Goal: Task Accomplishment & Management: Complete application form

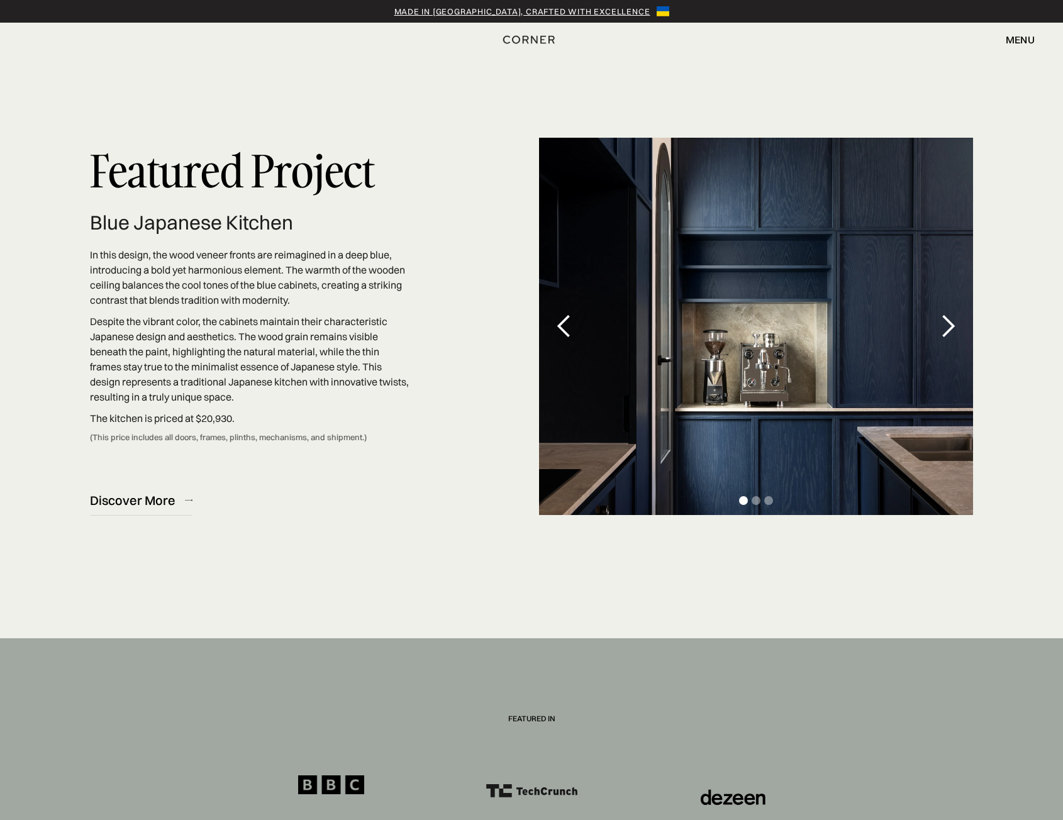
scroll to position [3901, 0]
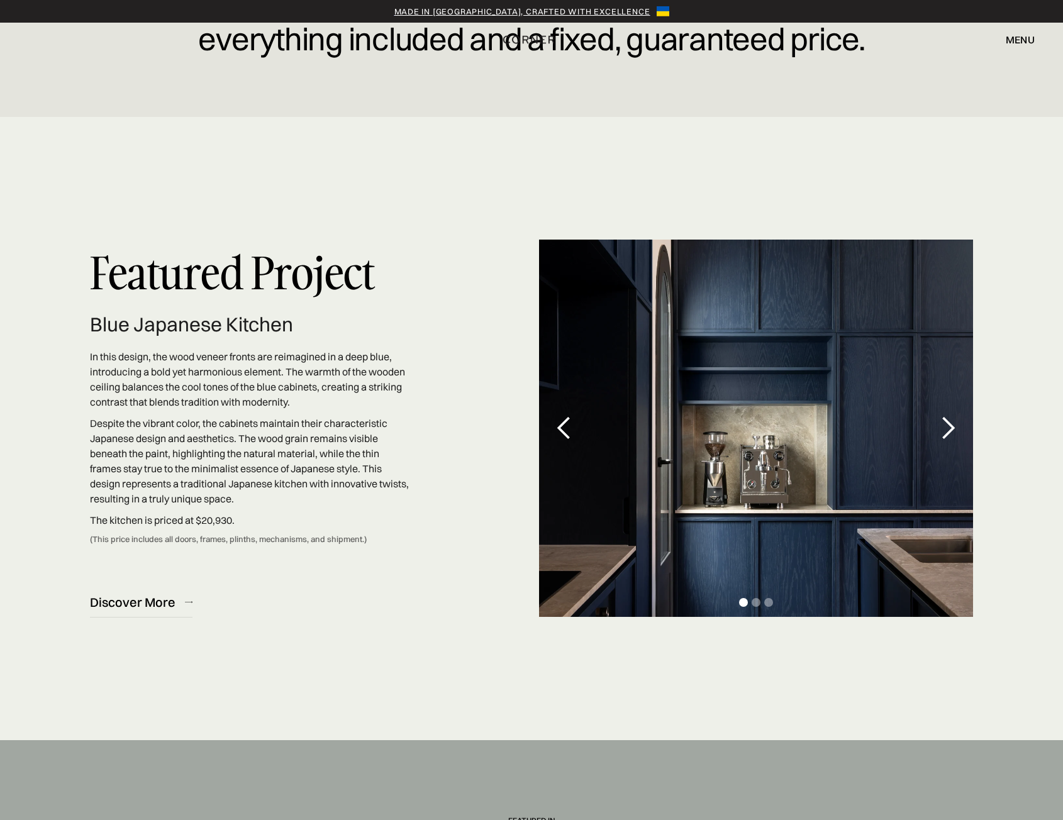
click at [945, 425] on div "next slide" at bounding box center [948, 428] width 25 height 25
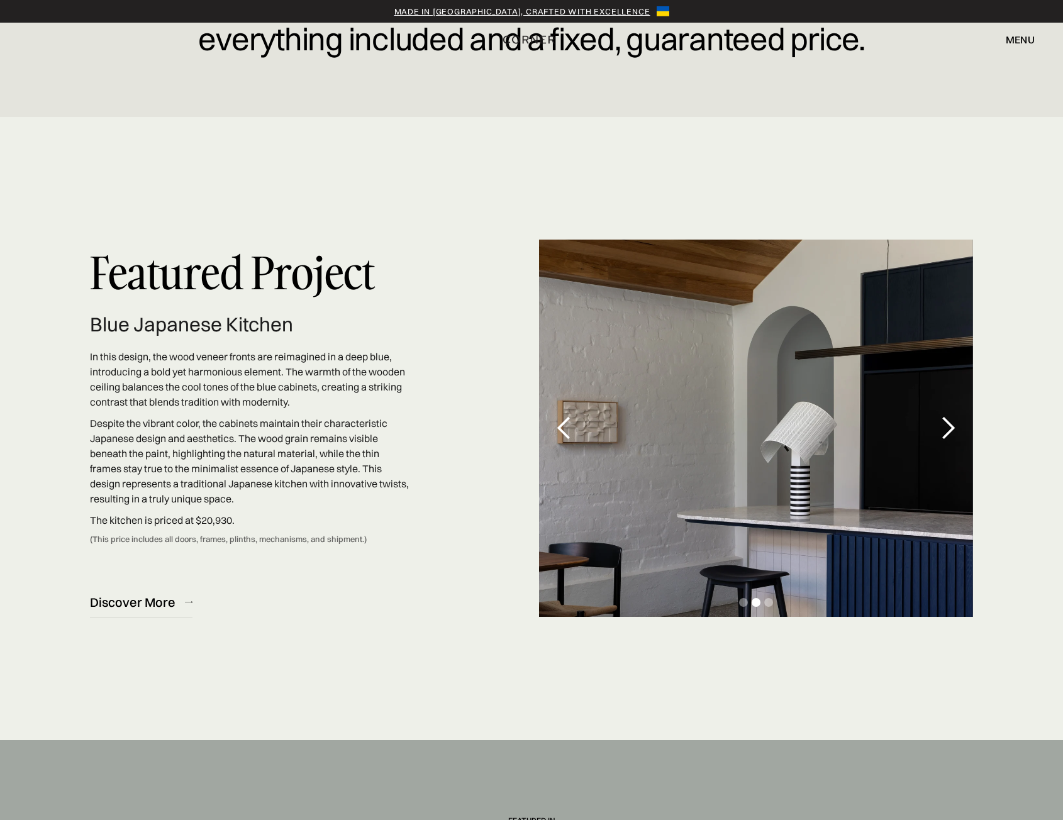
click at [948, 427] on div "next slide" at bounding box center [948, 428] width 25 height 25
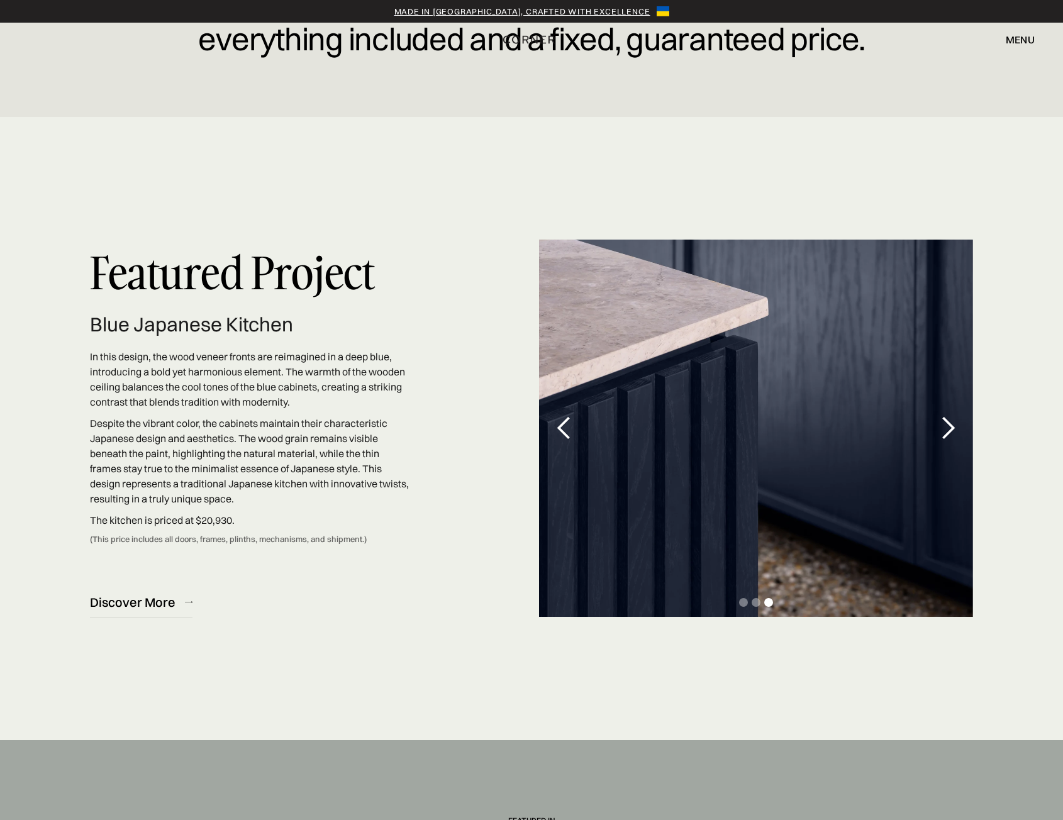
click at [948, 427] on div "next slide" at bounding box center [948, 428] width 25 height 25
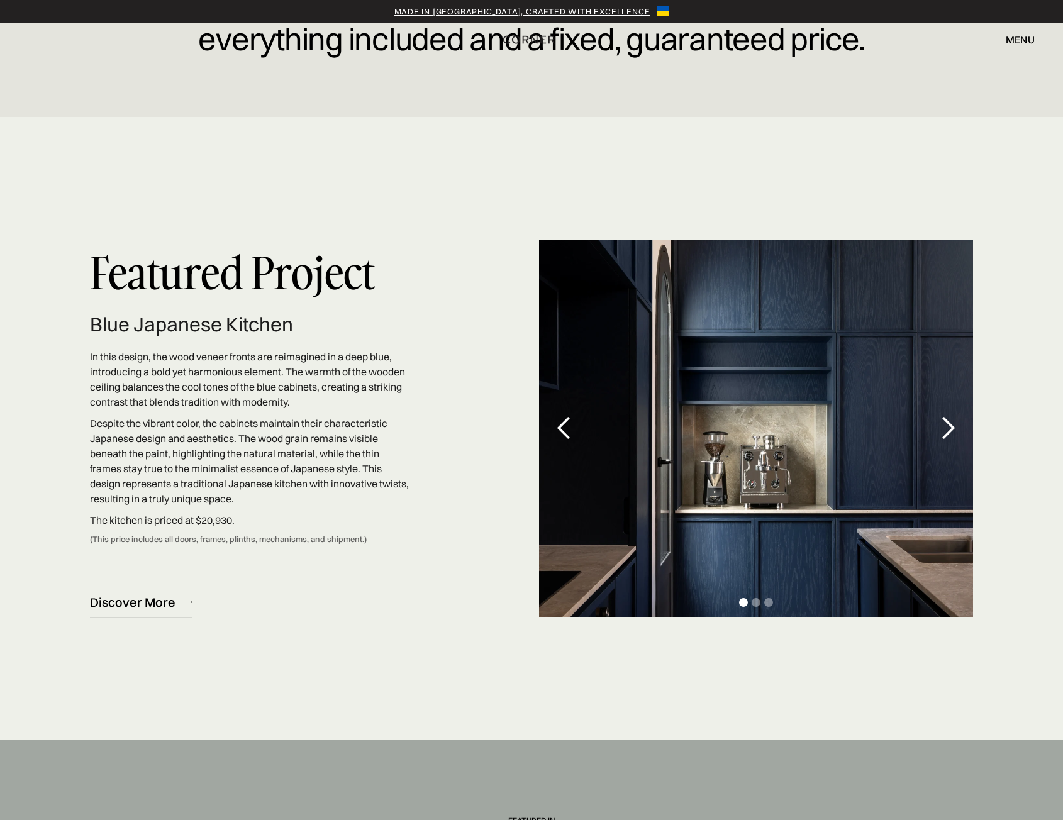
click at [948, 427] on div "next slide" at bounding box center [948, 428] width 25 height 25
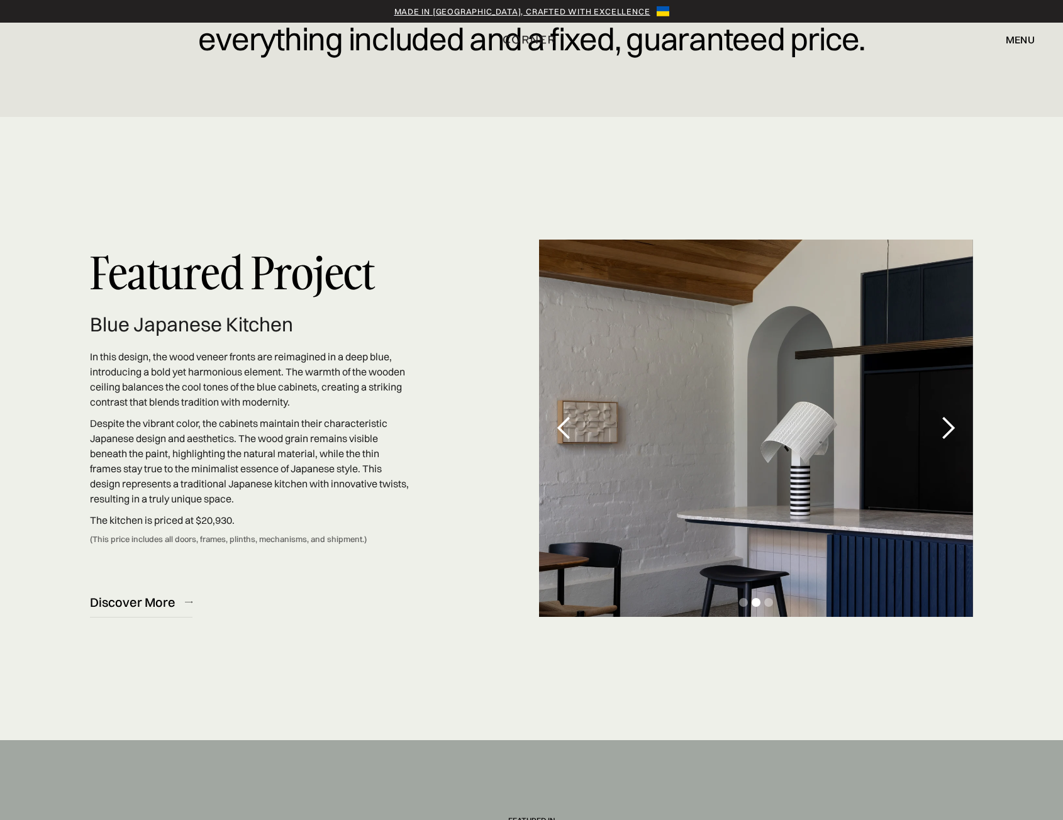
click at [946, 427] on div "next slide" at bounding box center [948, 428] width 25 height 25
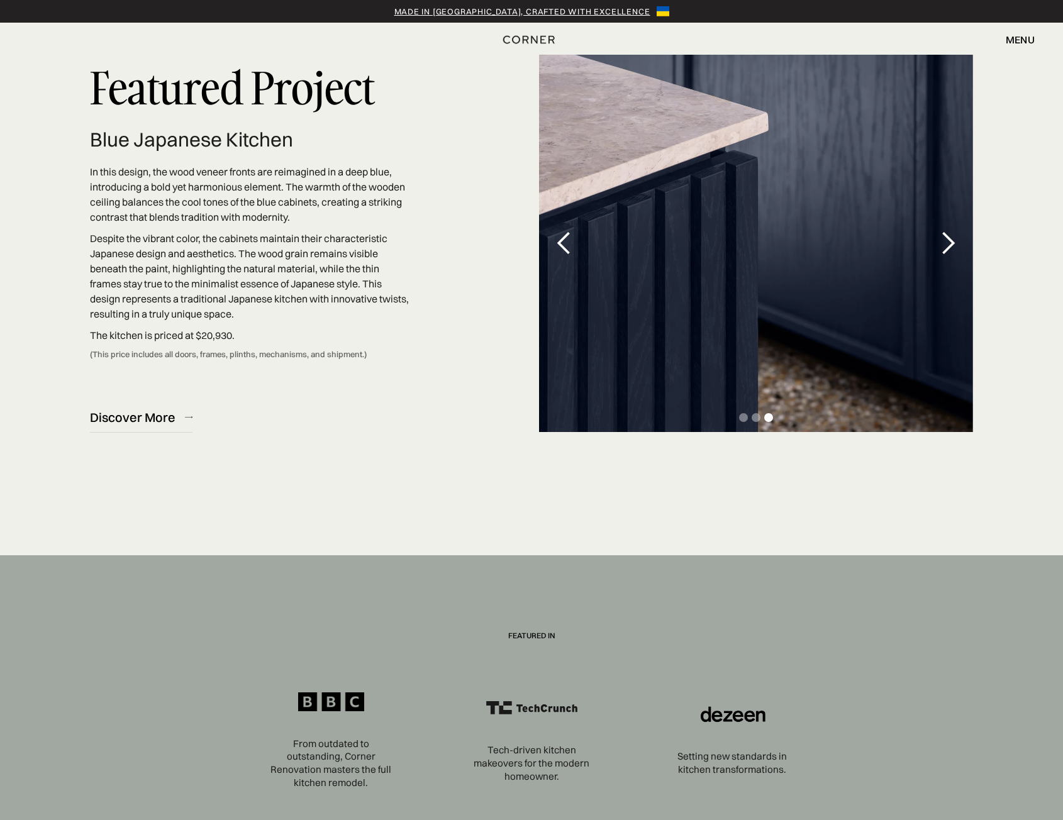
scroll to position [4090, 0]
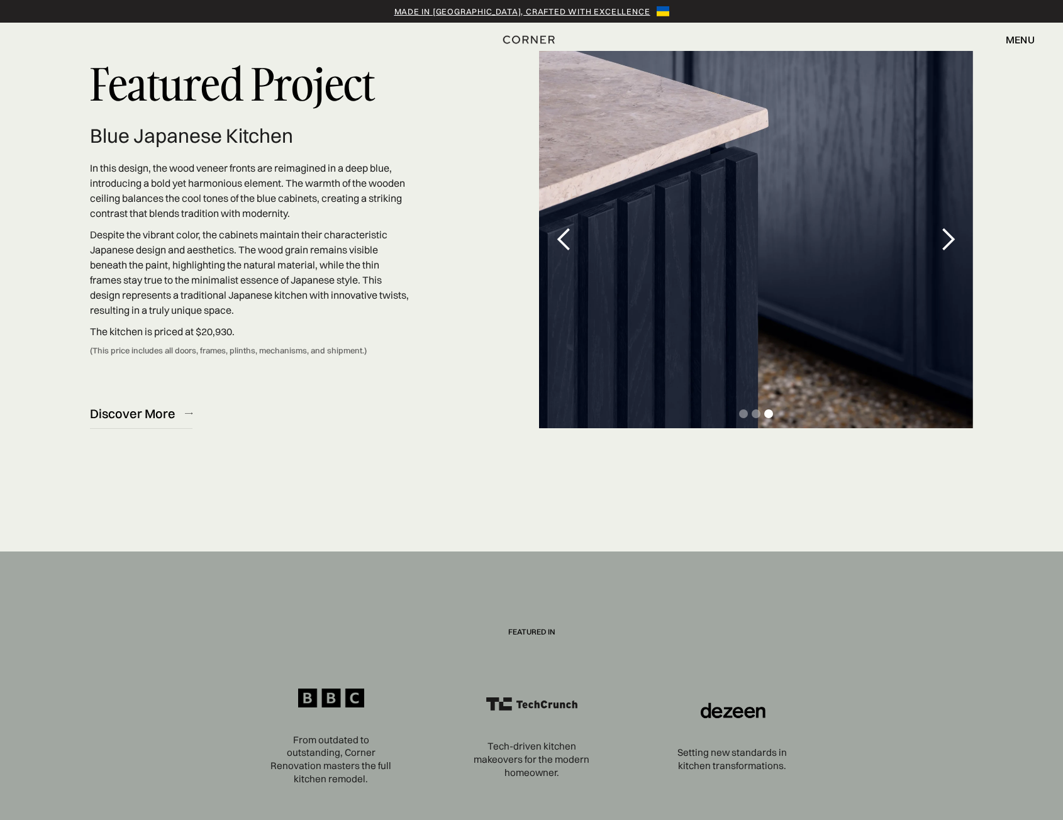
click at [174, 417] on link "Discover More" at bounding box center [141, 413] width 103 height 31
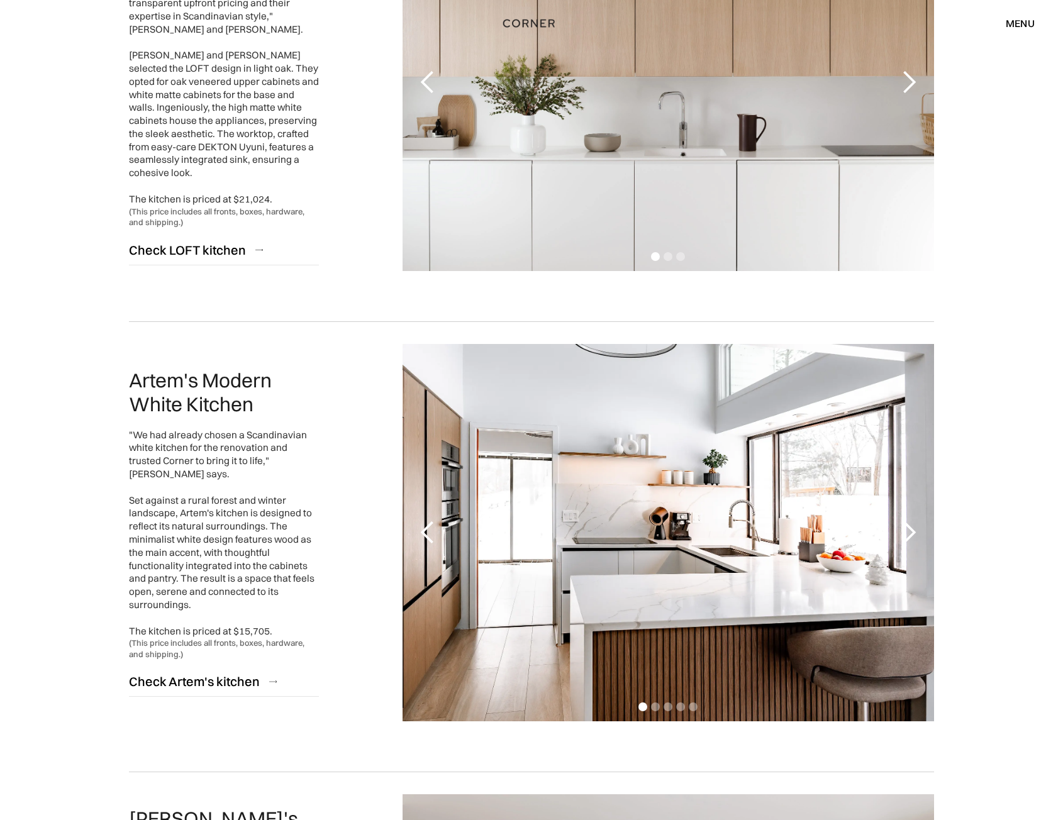
scroll to position [1196, 0]
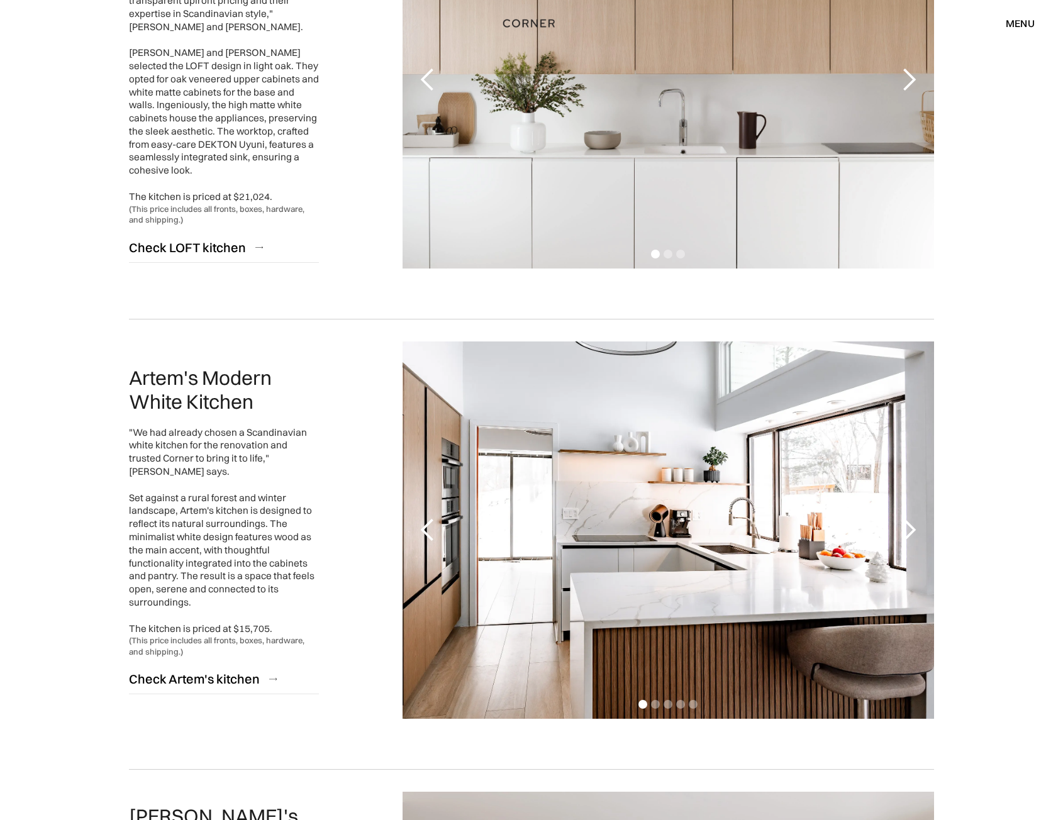
click at [914, 530] on div "next slide" at bounding box center [909, 530] width 25 height 25
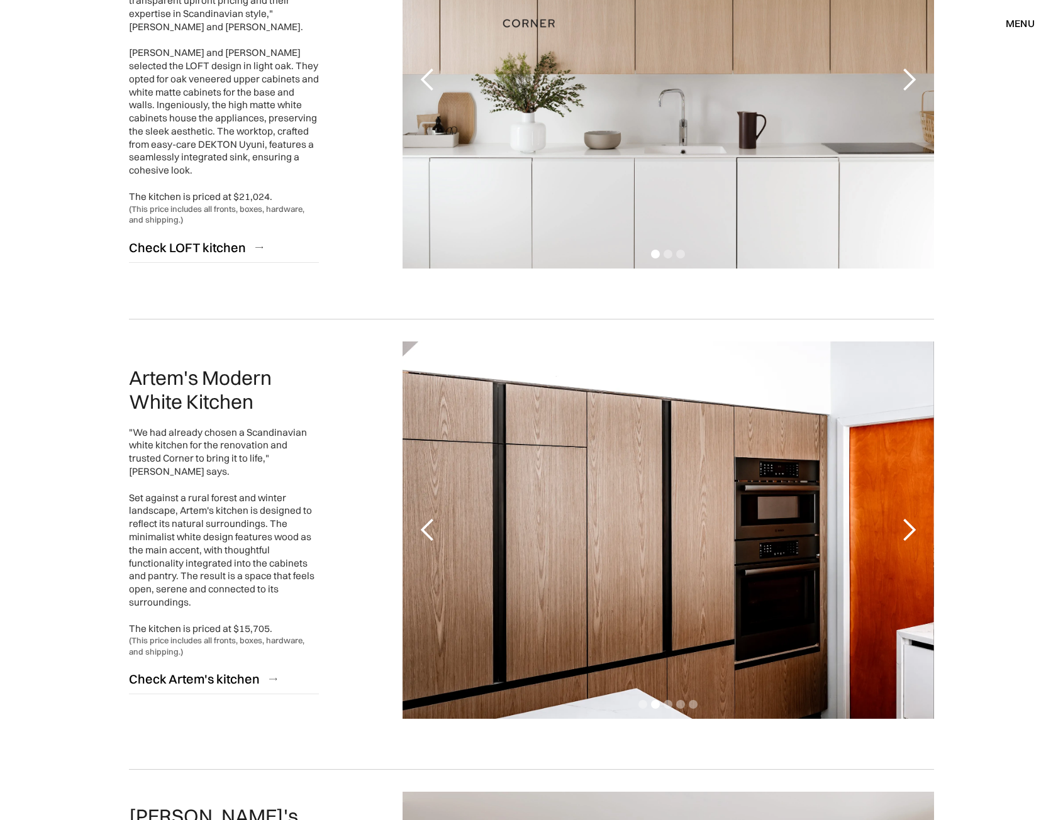
click at [915, 532] on div "next slide" at bounding box center [909, 530] width 25 height 25
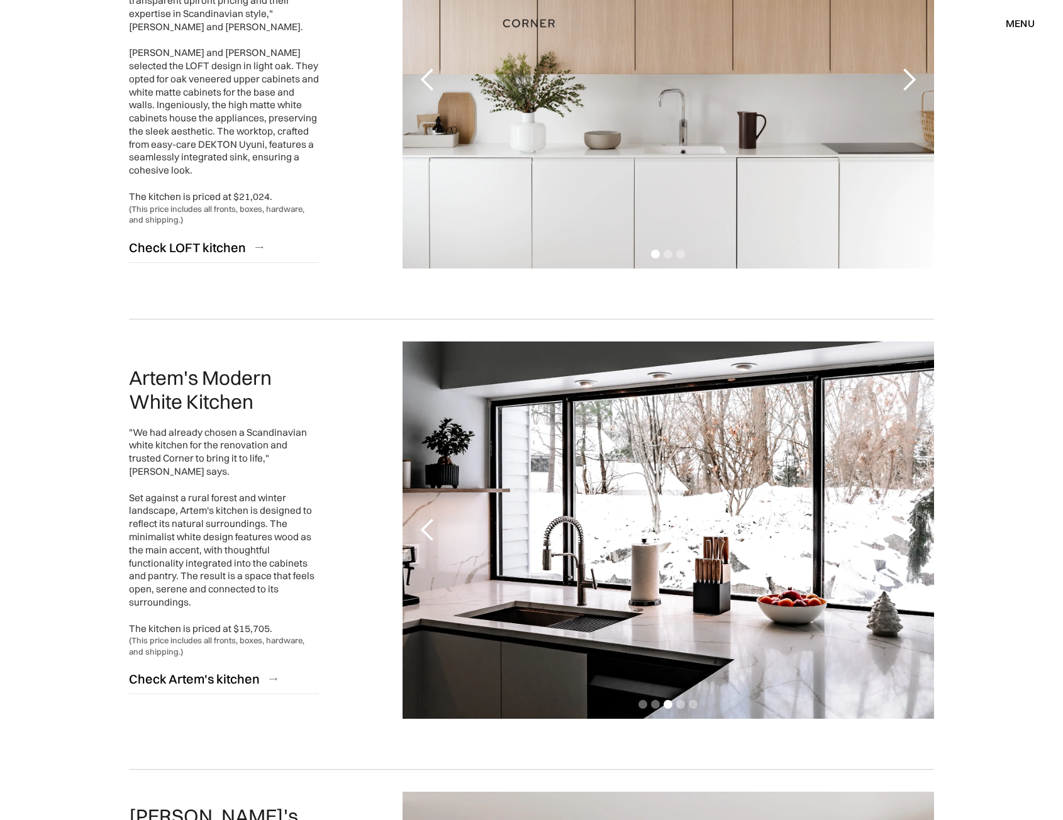
click at [919, 537] on div "next slide" at bounding box center [909, 530] width 25 height 25
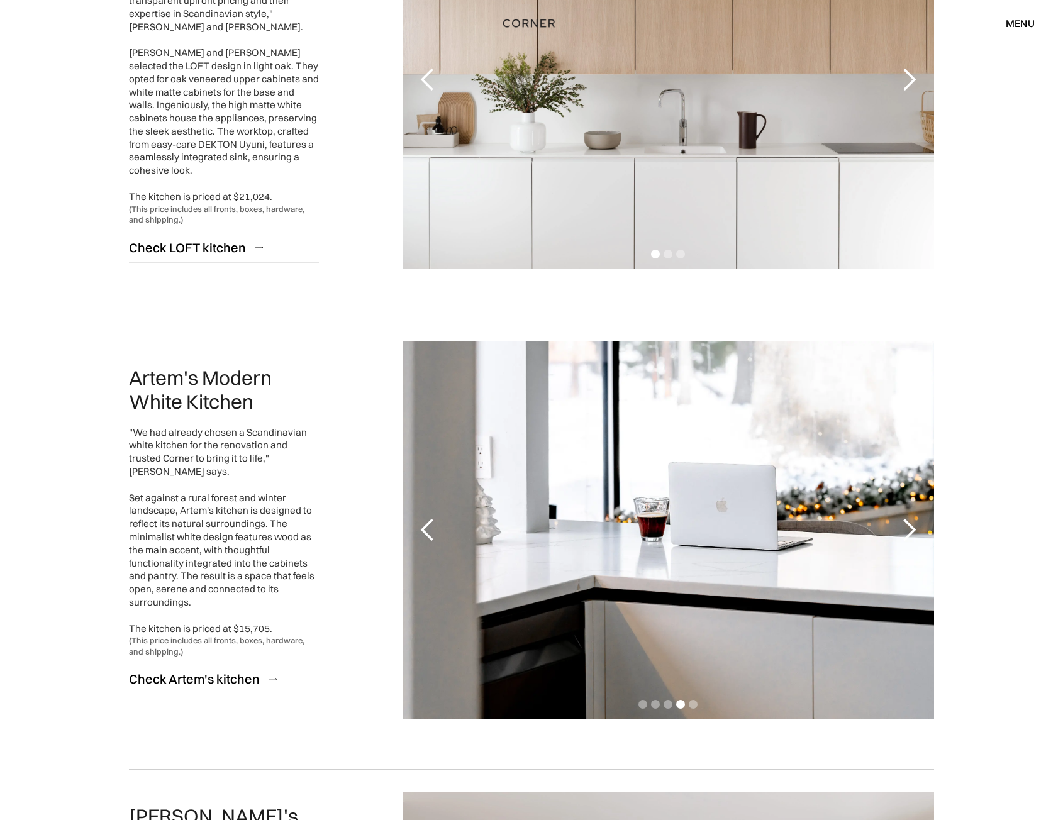
click at [921, 540] on div "next slide" at bounding box center [909, 530] width 25 height 25
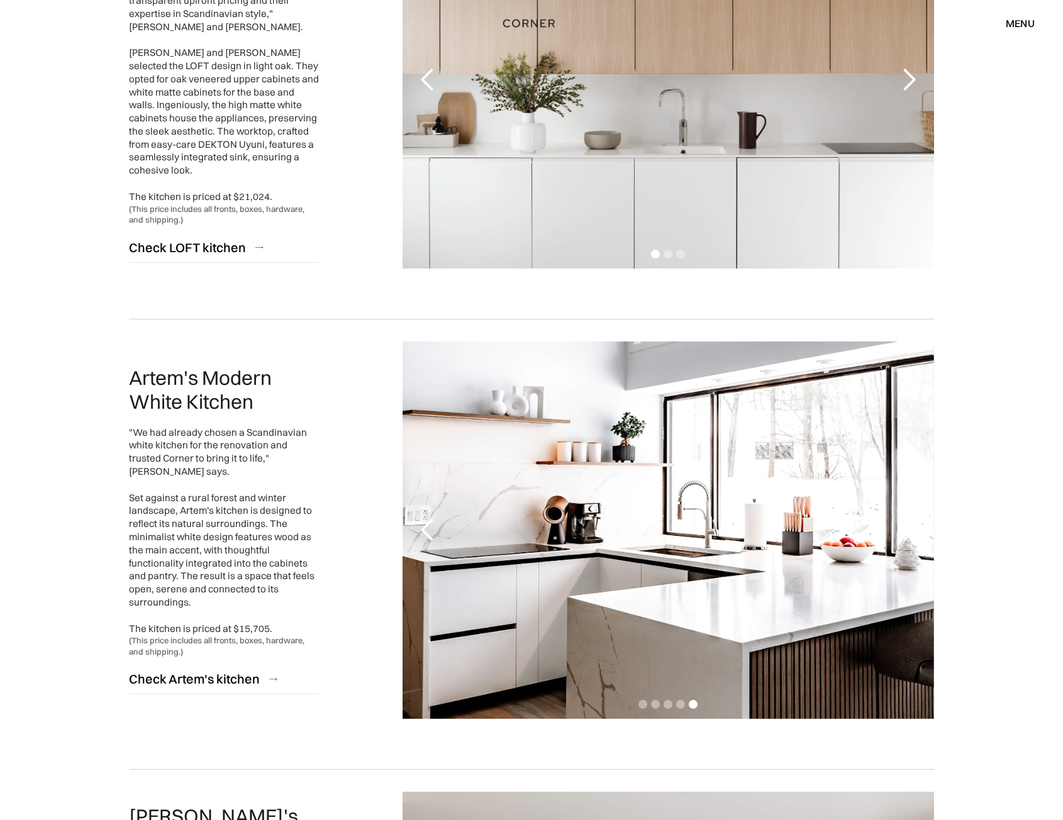
click at [921, 540] on div "next slide" at bounding box center [909, 530] width 25 height 25
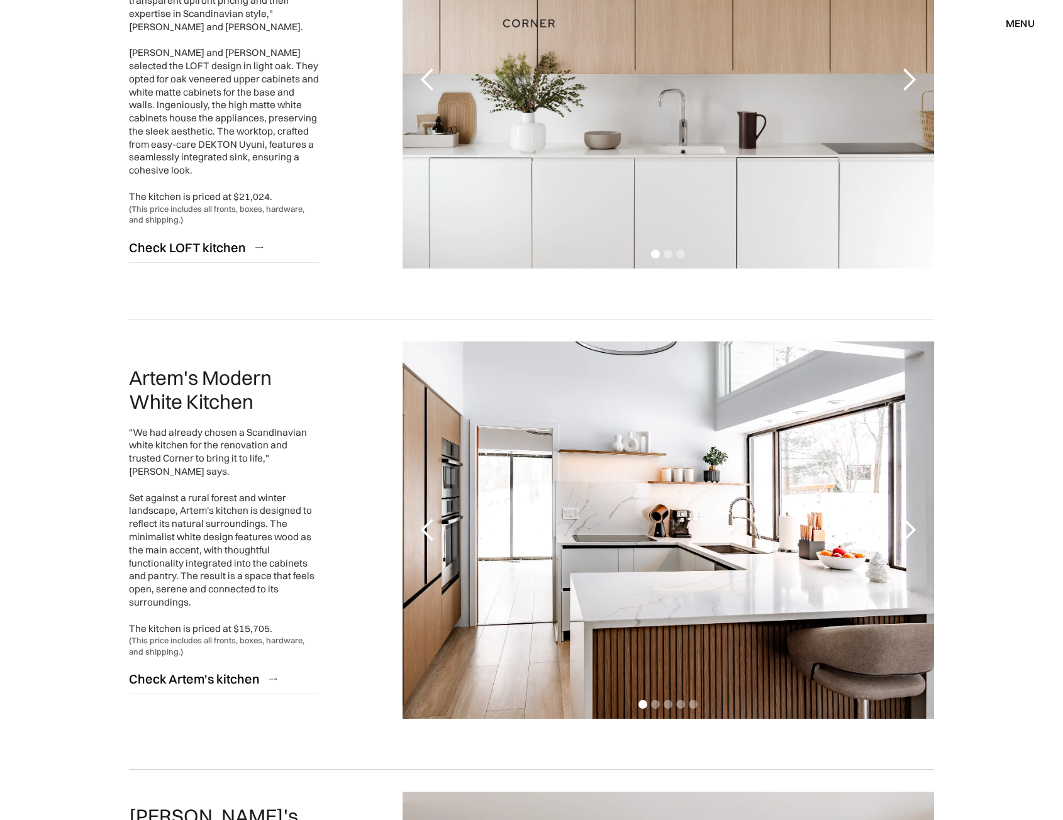
click at [921, 540] on div "next slide" at bounding box center [909, 530] width 25 height 25
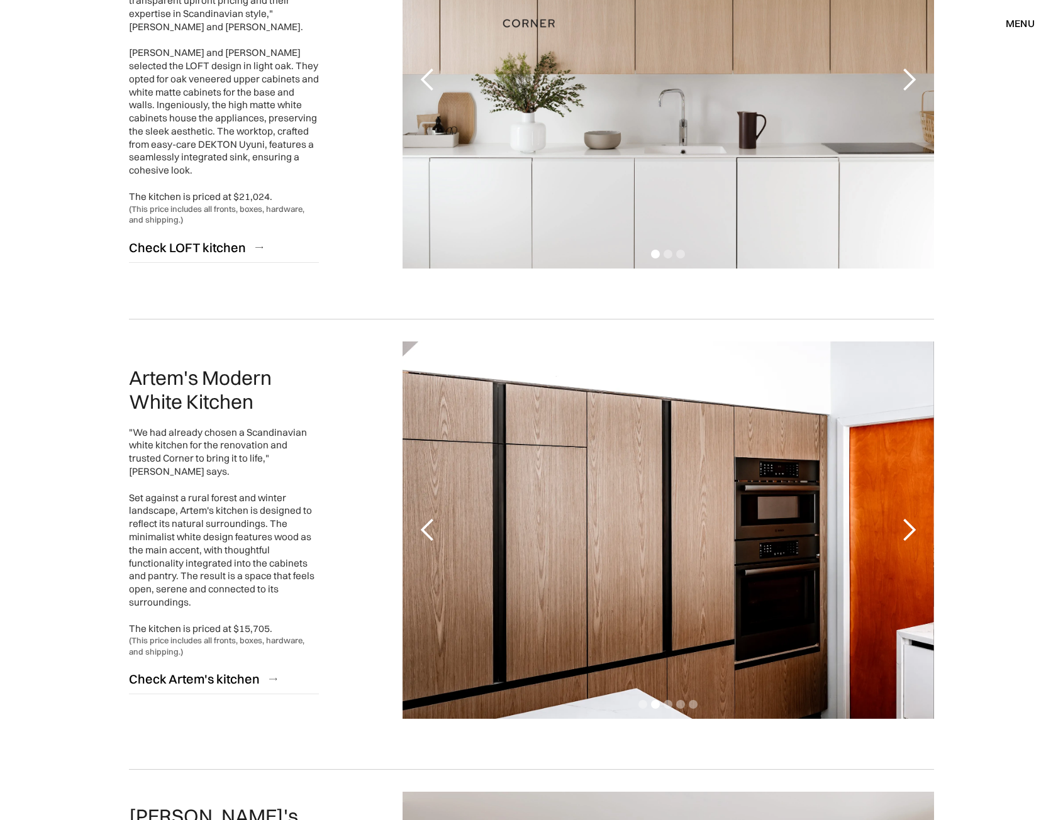
click at [921, 541] on div "next slide" at bounding box center [909, 530] width 25 height 25
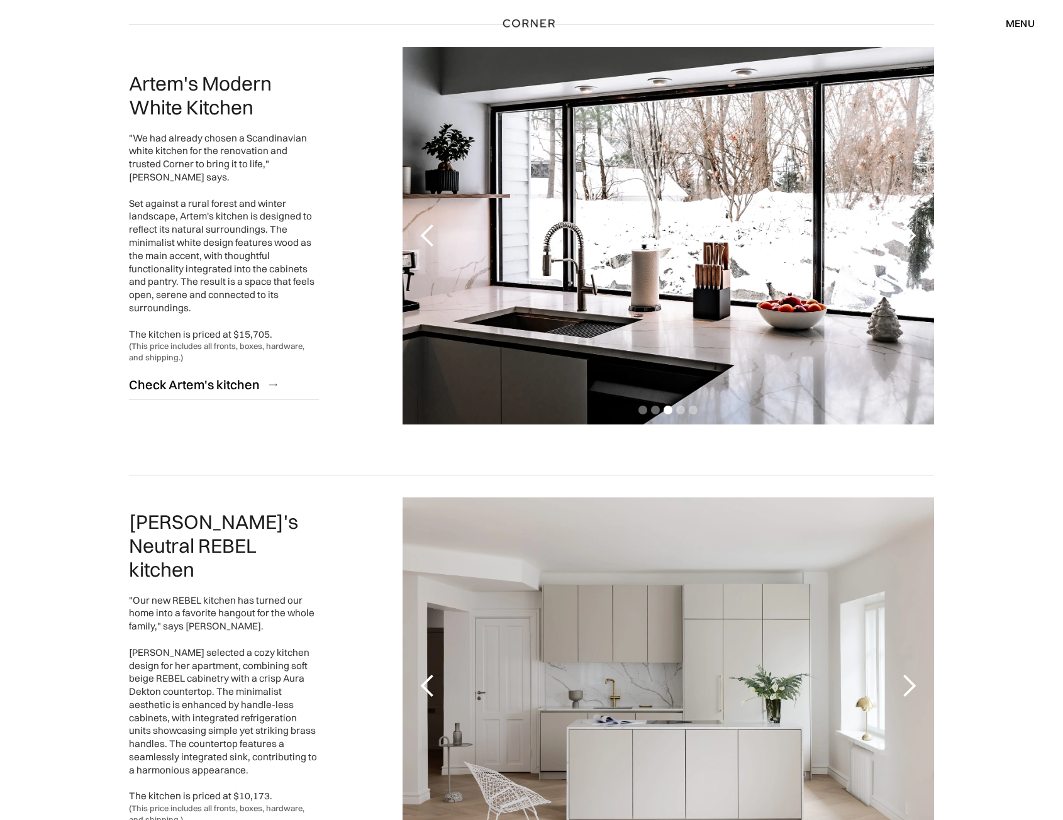
scroll to position [1699, 0]
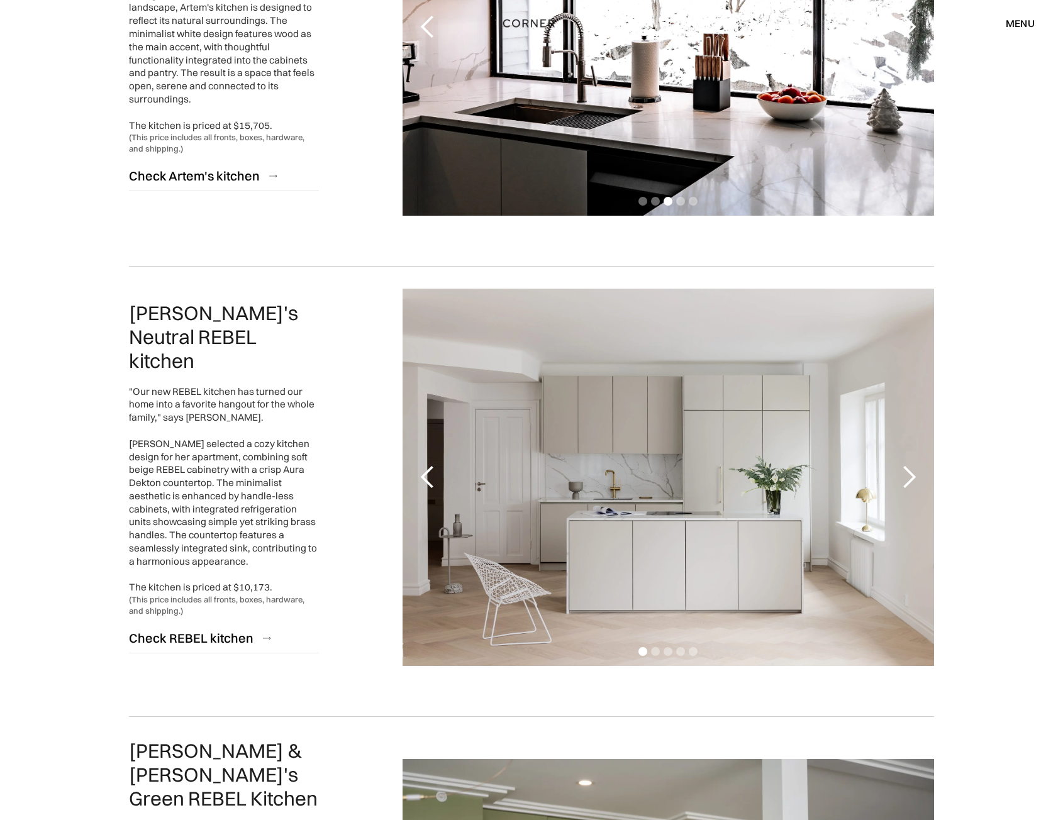
click at [917, 466] on div "next slide" at bounding box center [909, 477] width 25 height 25
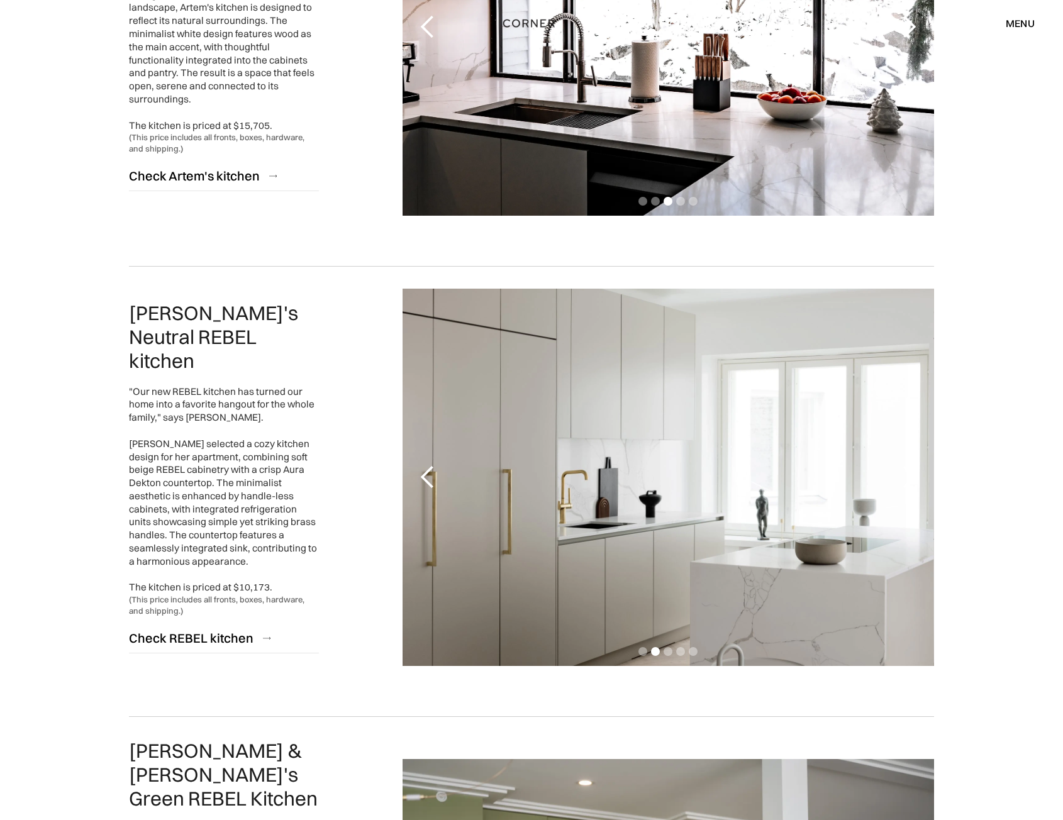
click at [918, 470] on div "next slide" at bounding box center [909, 477] width 25 height 25
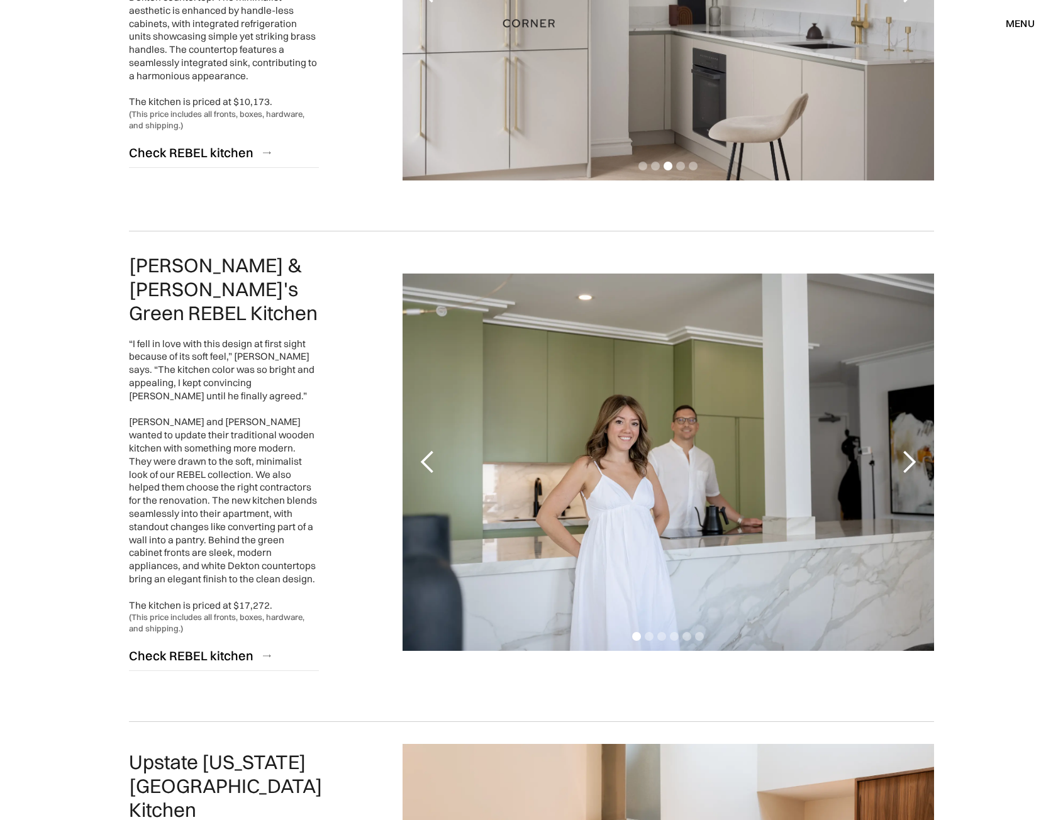
scroll to position [2202, 0]
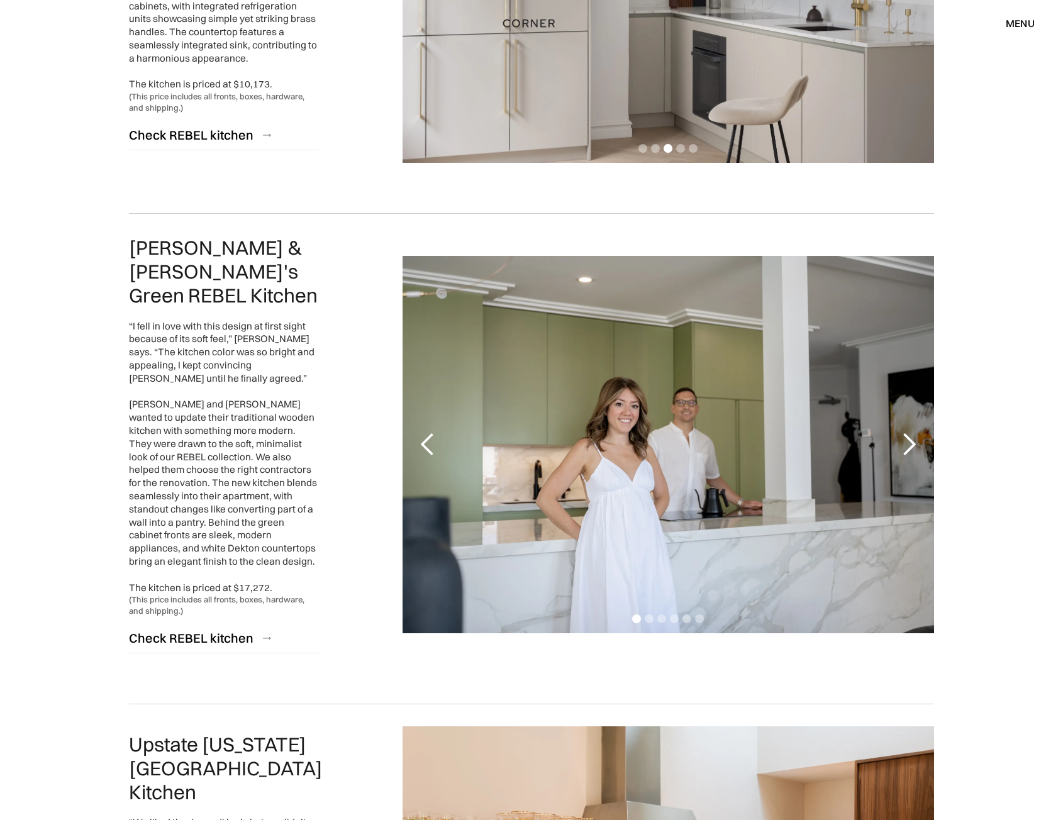
click at [914, 436] on div "next slide" at bounding box center [909, 444] width 25 height 25
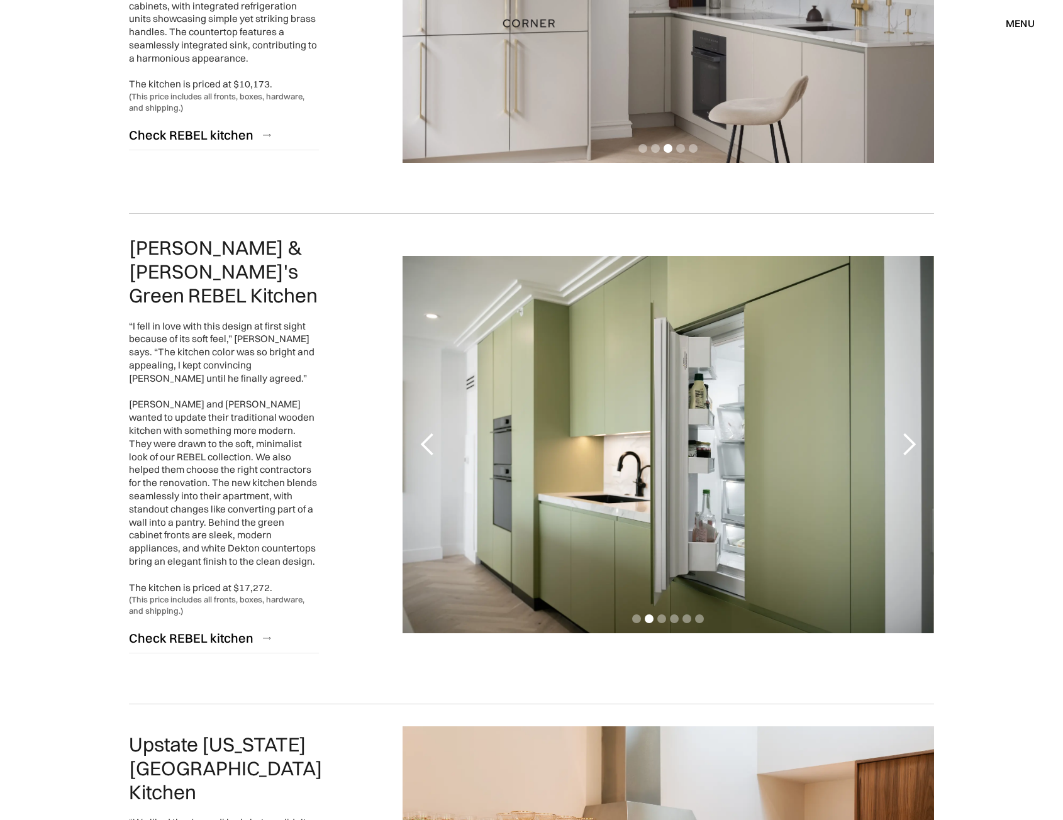
click at [914, 436] on div "next slide" at bounding box center [909, 444] width 25 height 25
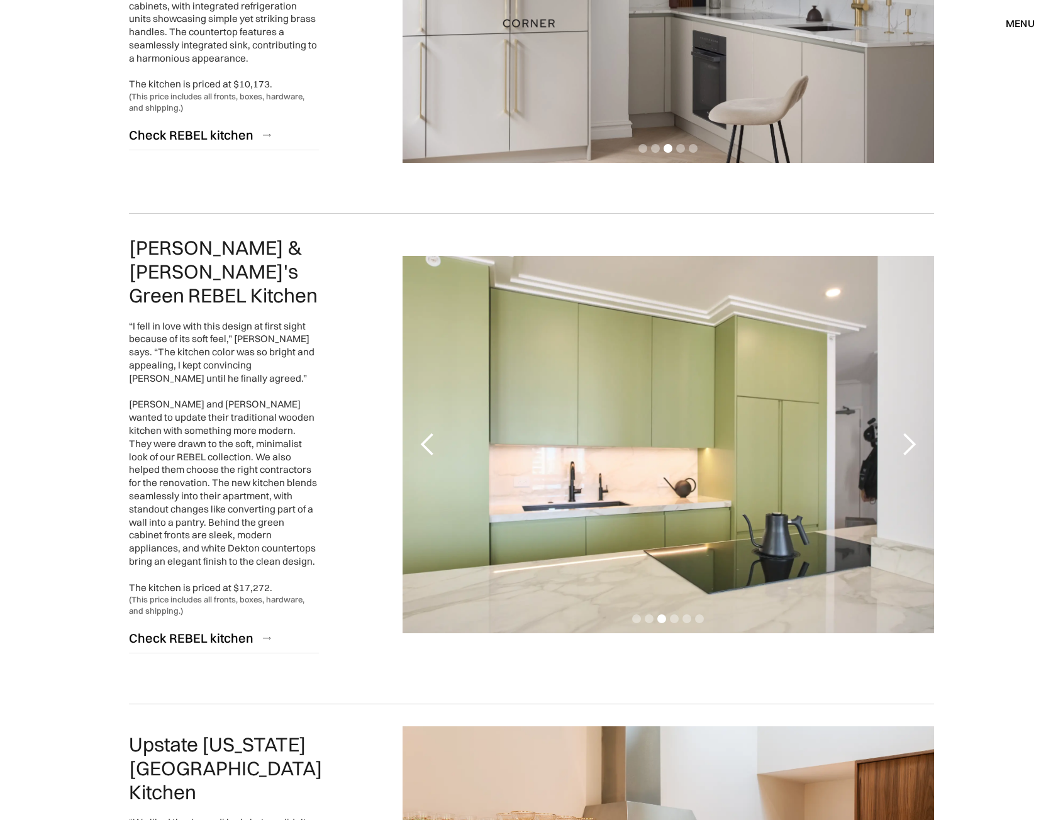
click at [914, 436] on div "next slide" at bounding box center [909, 444] width 25 height 25
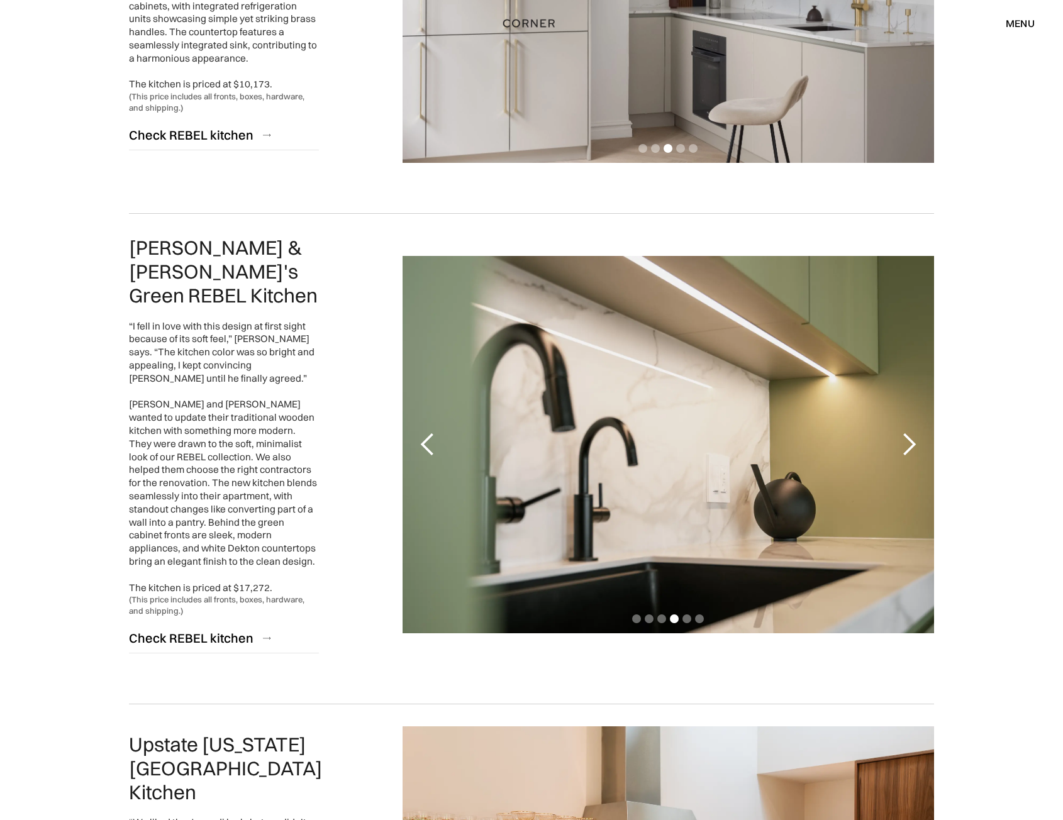
click at [914, 436] on div "next slide" at bounding box center [909, 444] width 25 height 25
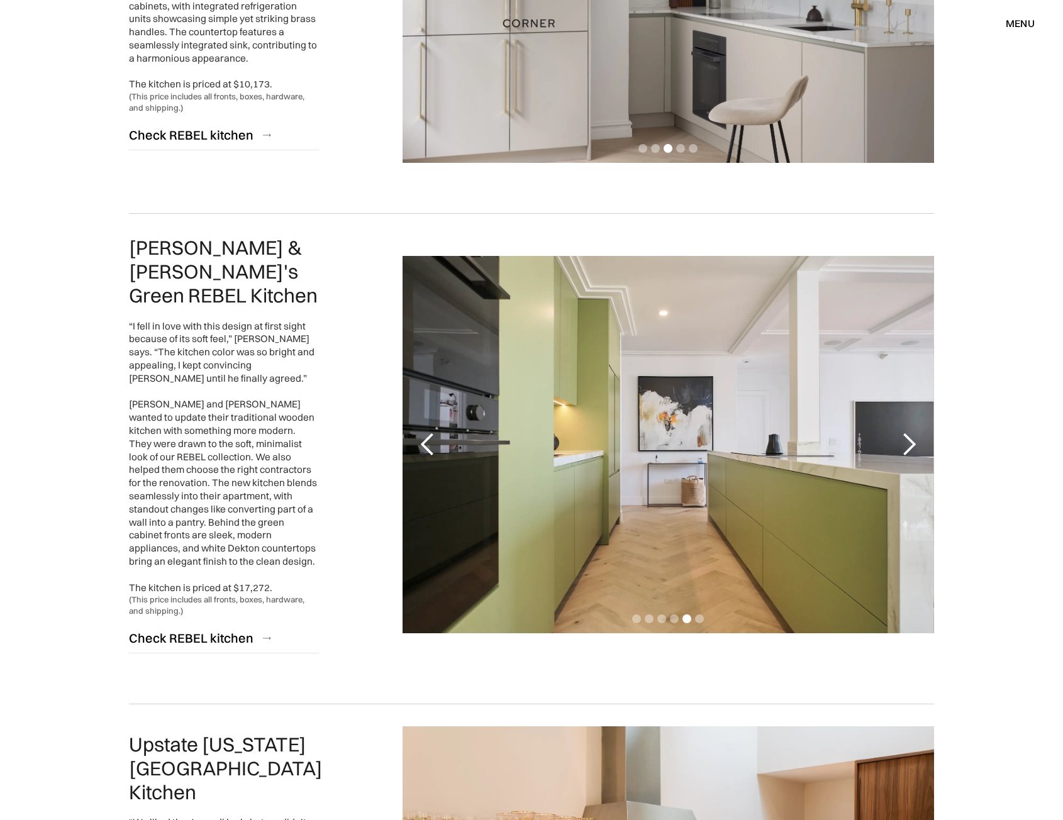
click at [914, 436] on div "next slide" at bounding box center [909, 444] width 25 height 25
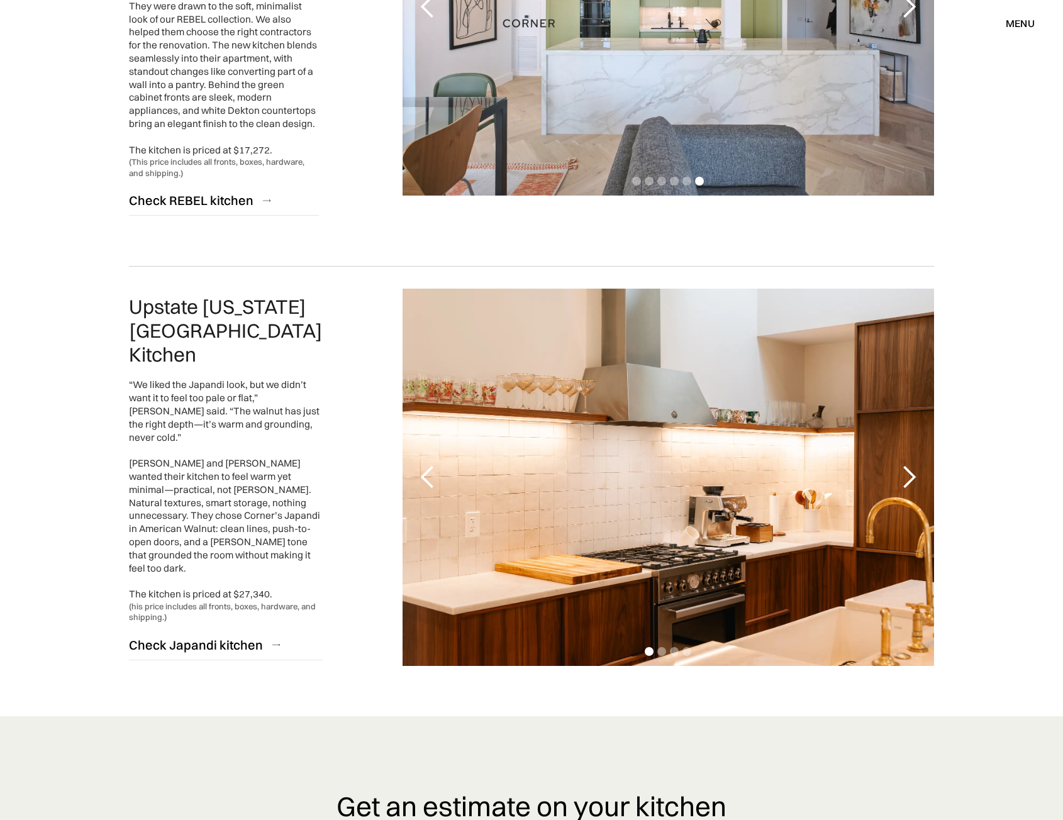
scroll to position [2643, 0]
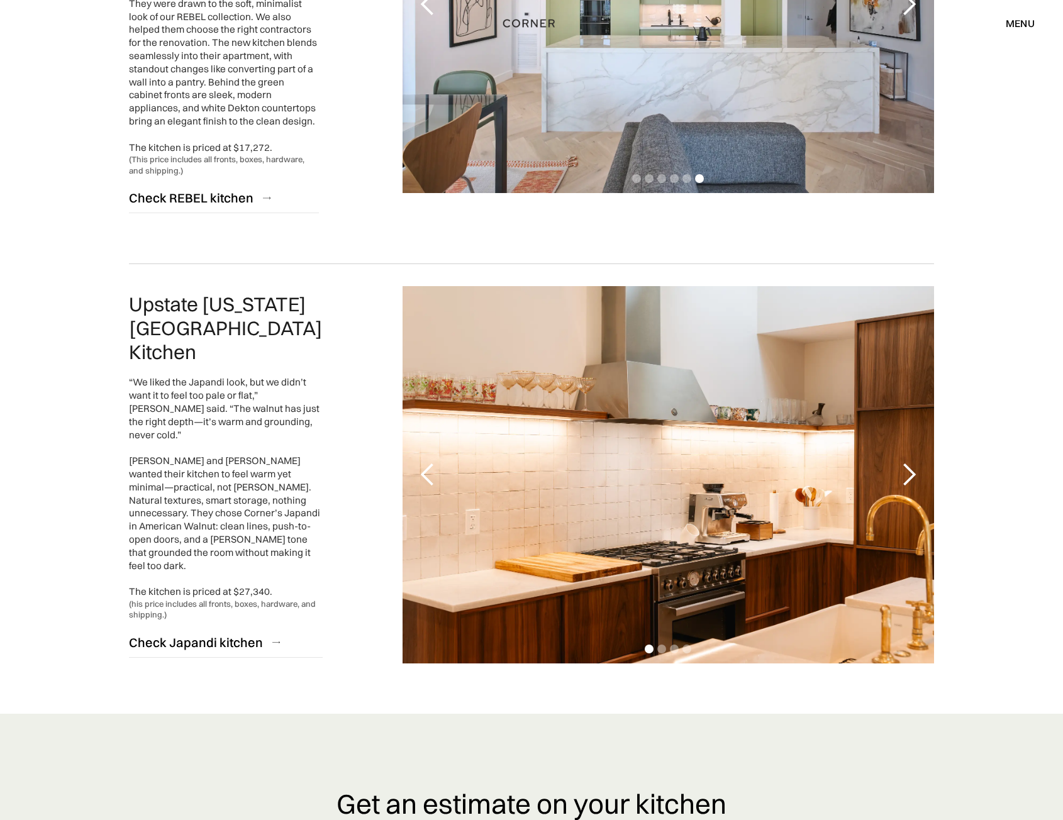
click at [910, 462] on div "next slide" at bounding box center [909, 474] width 25 height 25
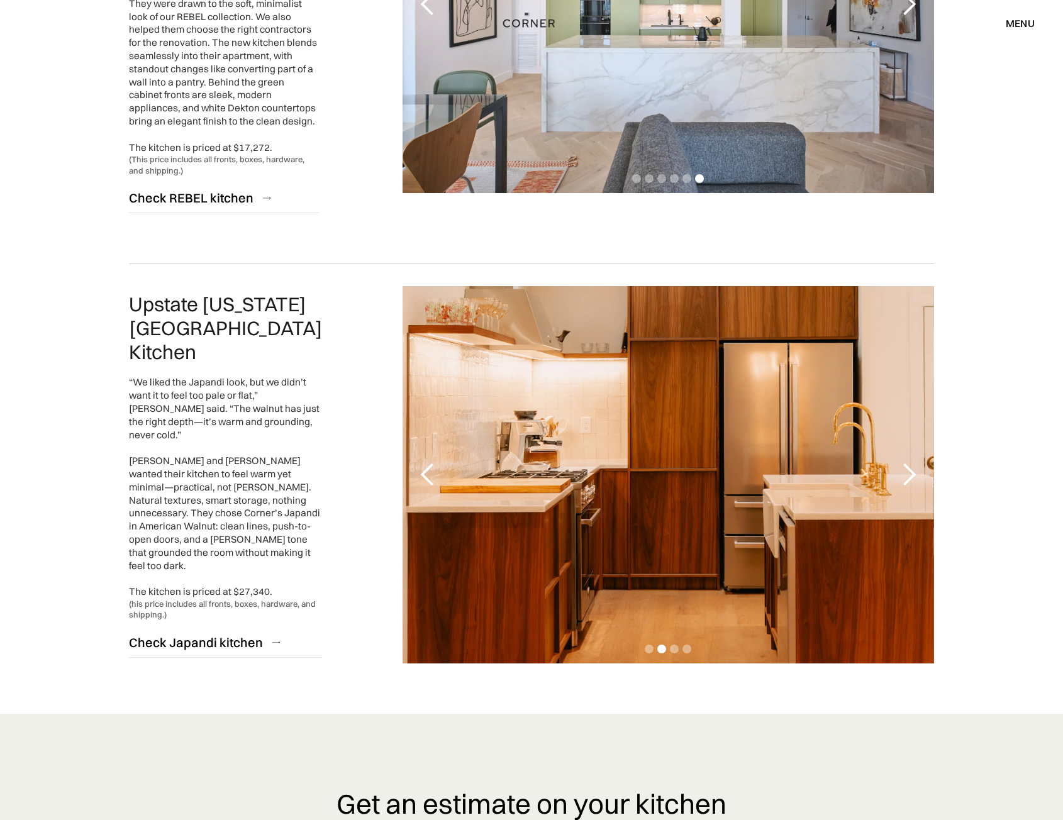
click at [910, 462] on div "next slide" at bounding box center [909, 474] width 25 height 25
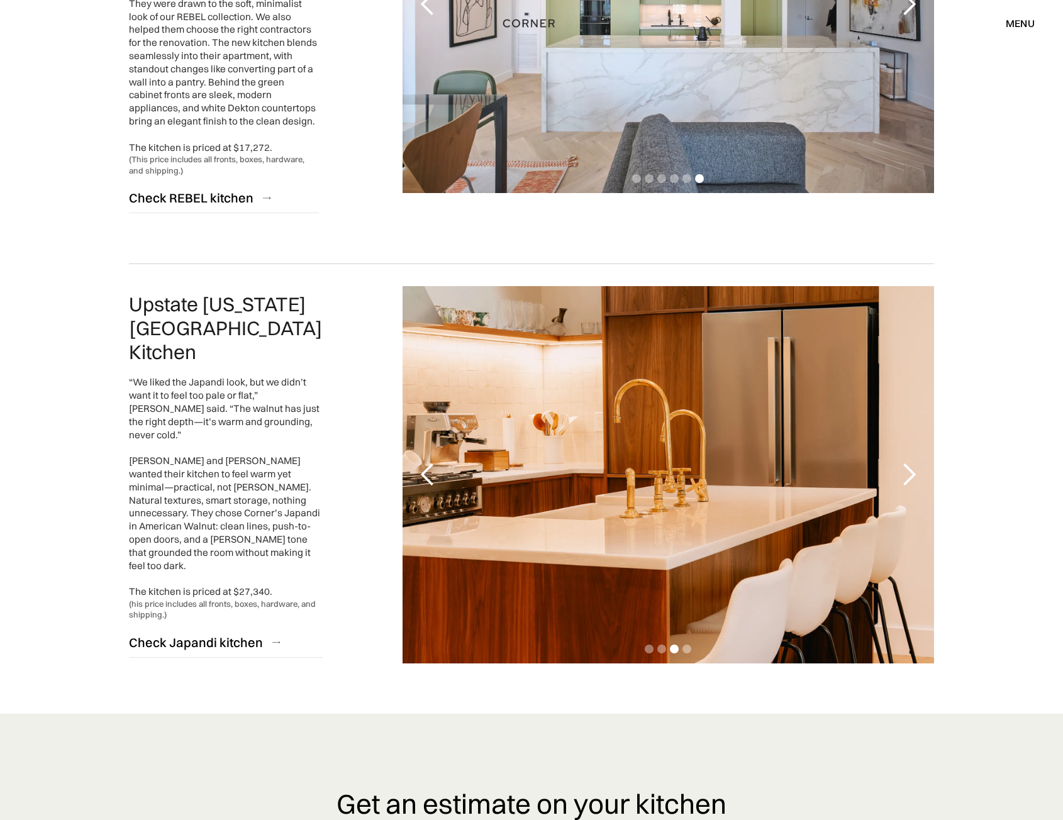
click at [910, 462] on div "next slide" at bounding box center [909, 474] width 25 height 25
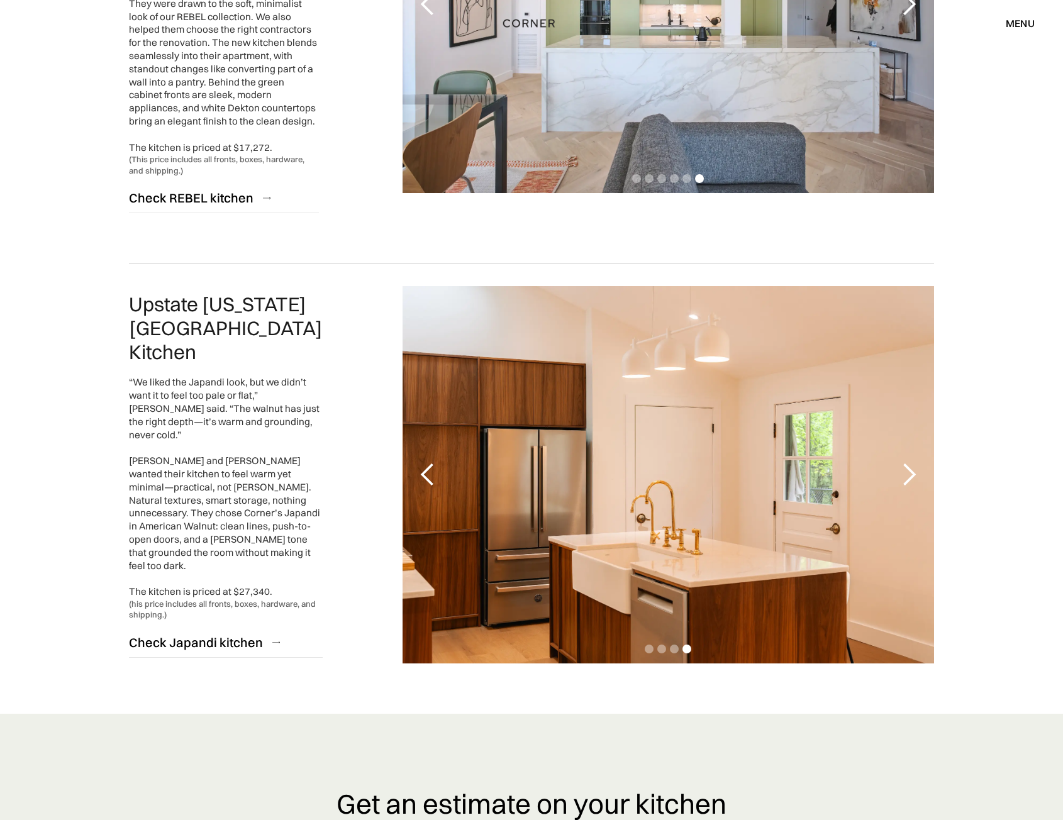
click at [910, 462] on div "next slide" at bounding box center [909, 474] width 25 height 25
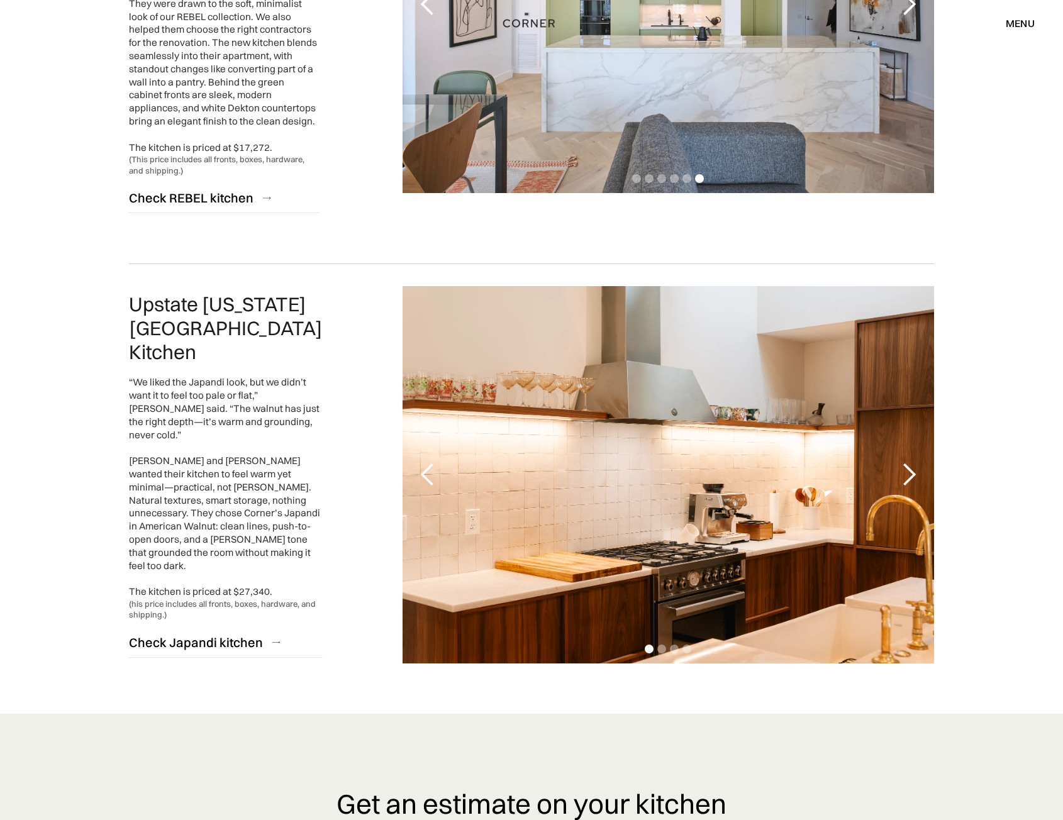
click at [430, 462] on div "previous slide" at bounding box center [427, 474] width 25 height 25
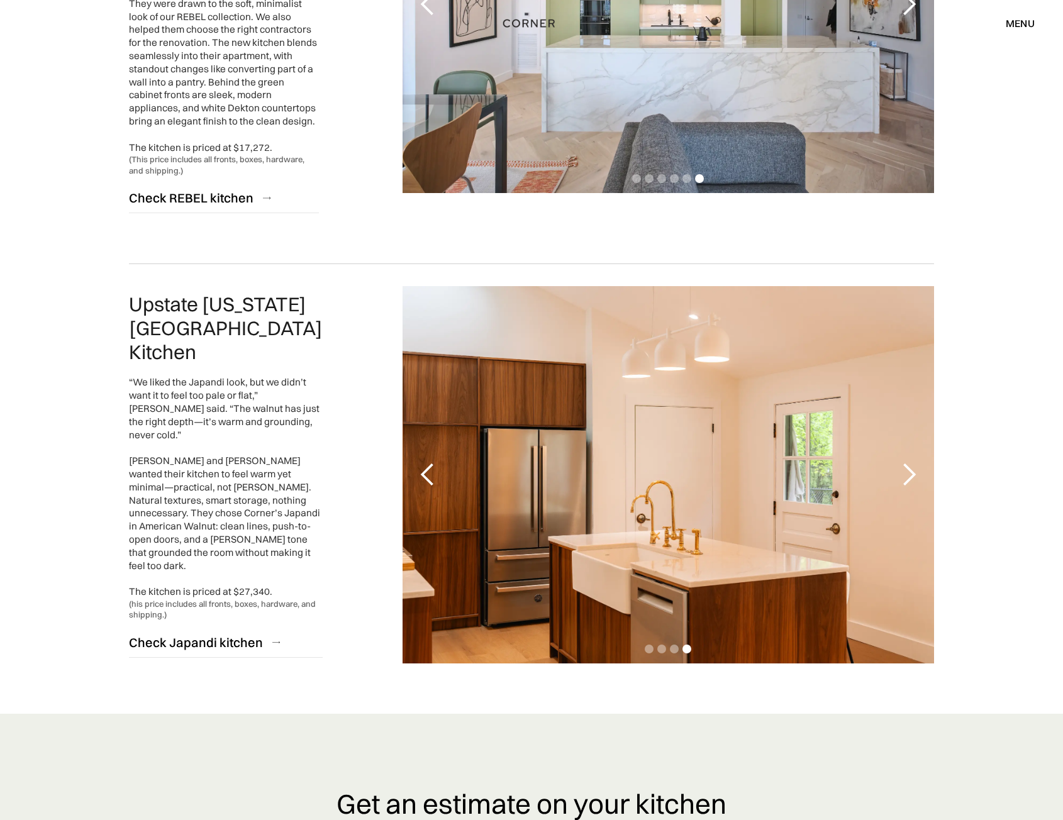
click at [911, 462] on div "next slide" at bounding box center [909, 474] width 25 height 25
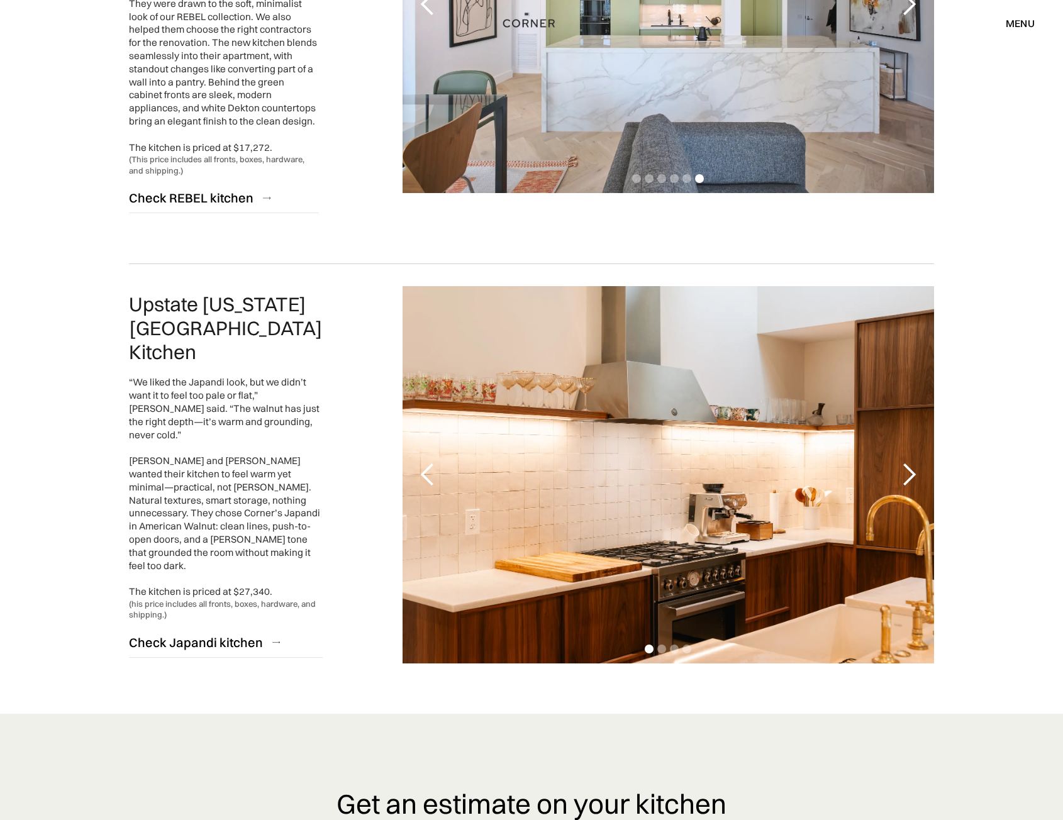
click at [425, 462] on div "previous slide" at bounding box center [427, 474] width 25 height 25
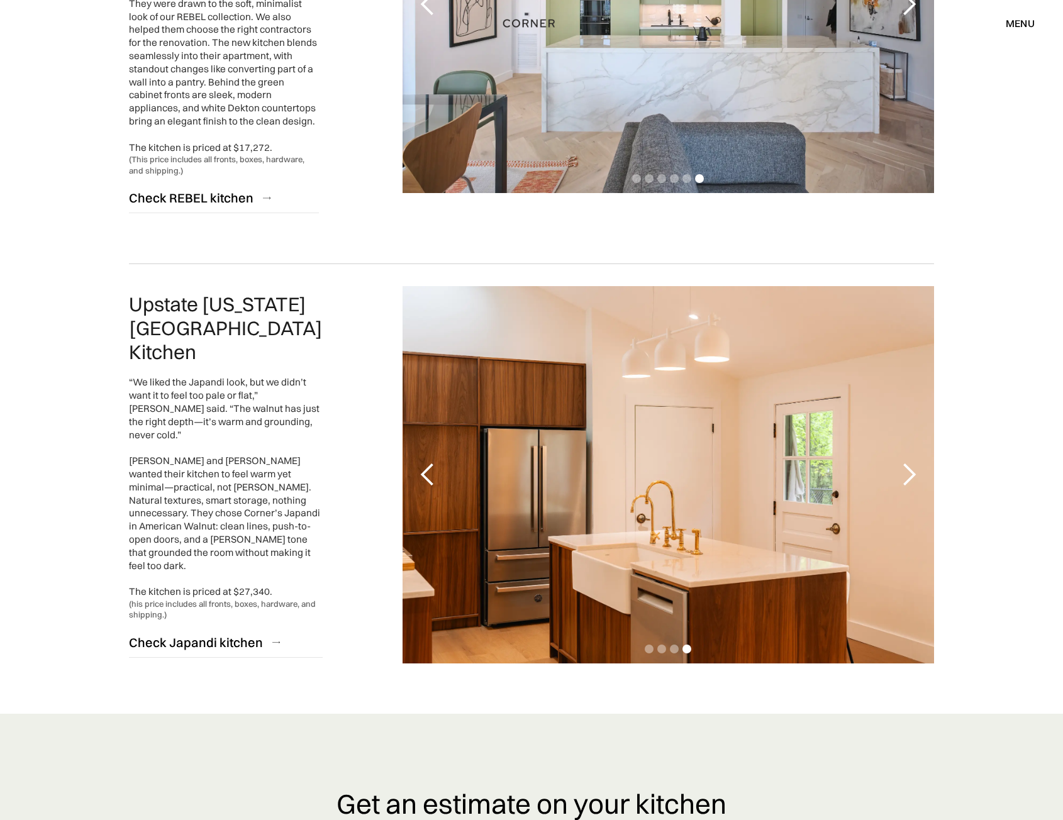
click at [420, 462] on div "previous slide" at bounding box center [427, 474] width 25 height 25
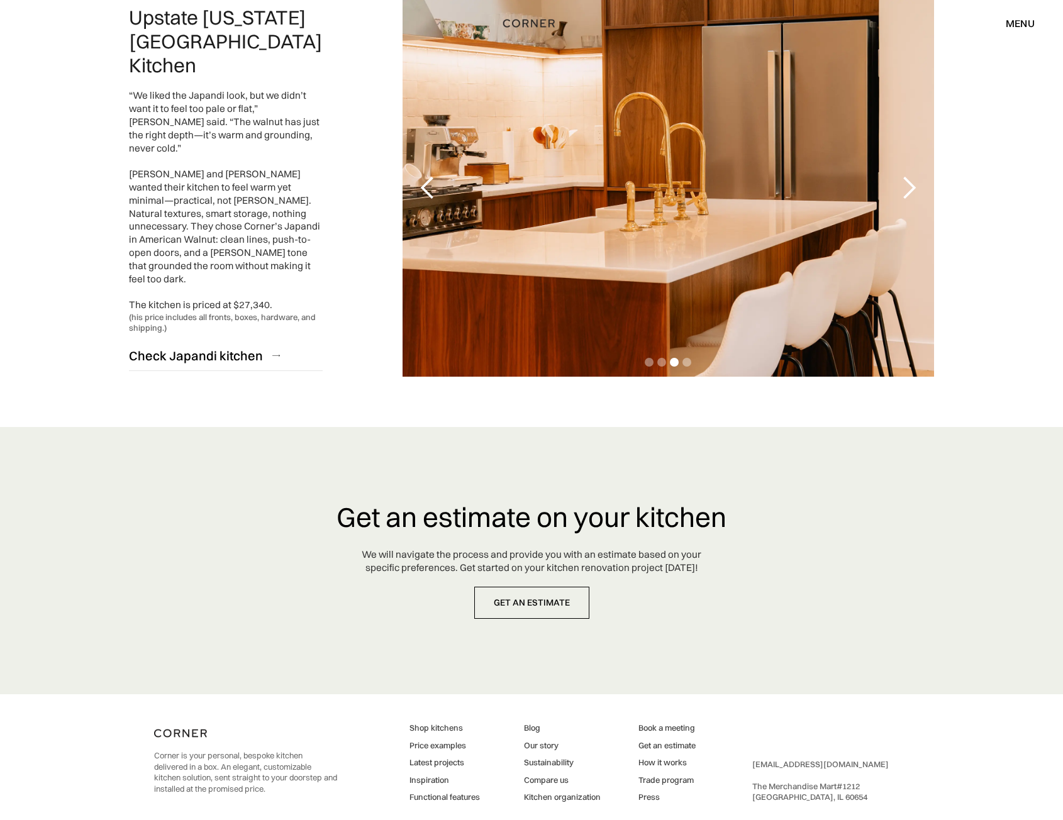
scroll to position [2966, 0]
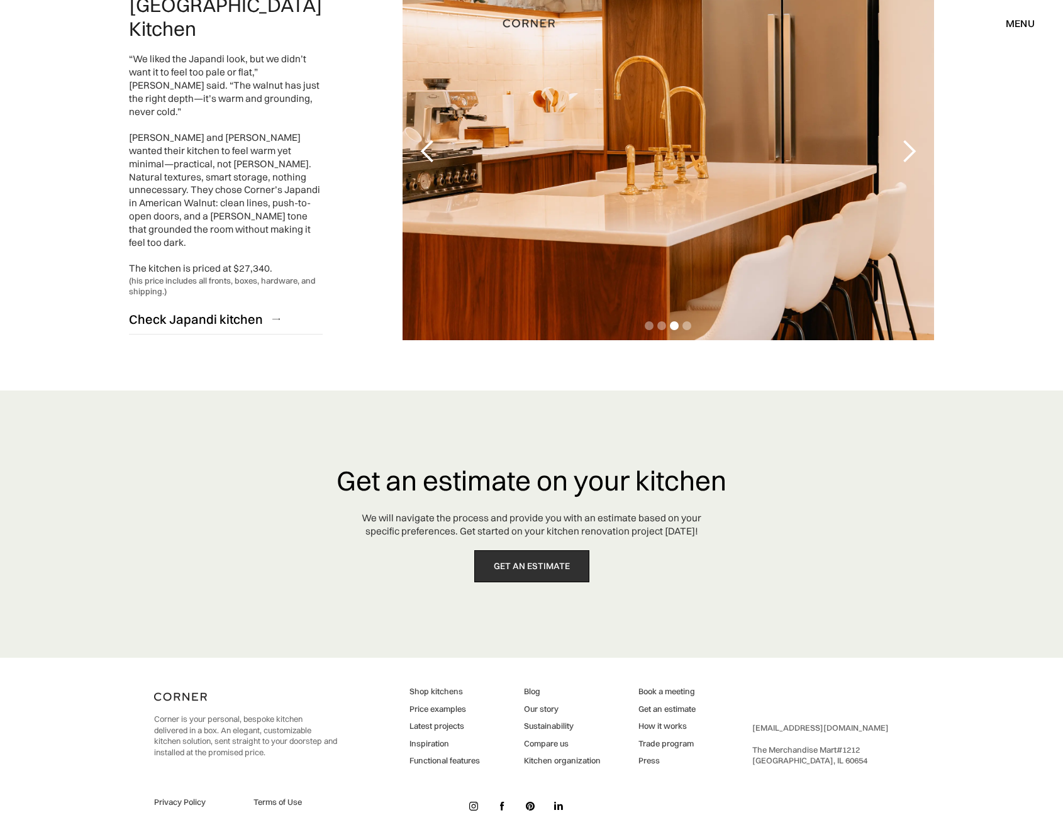
click at [571, 551] on link "get an estimate" at bounding box center [531, 567] width 115 height 32
drag, startPoint x: 286, startPoint y: 322, endPoint x: 307, endPoint y: 270, distance: 55.9
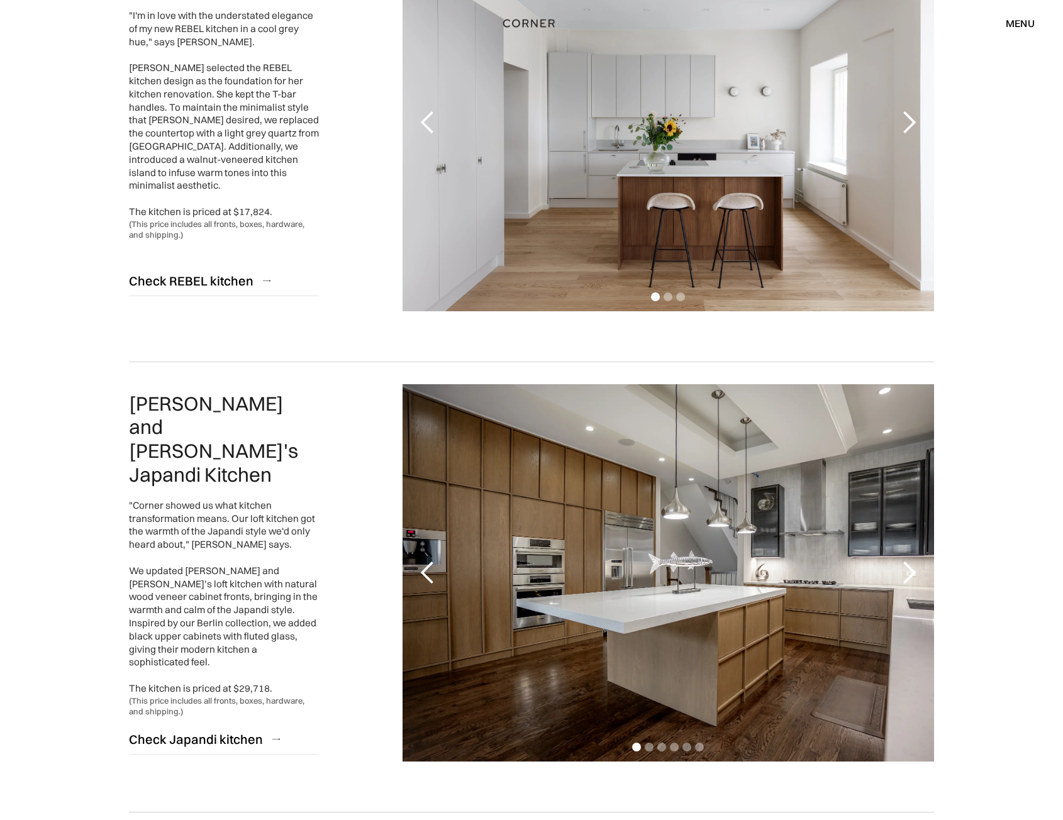
scroll to position [0, 0]
